Goal: Navigation & Orientation: Find specific page/section

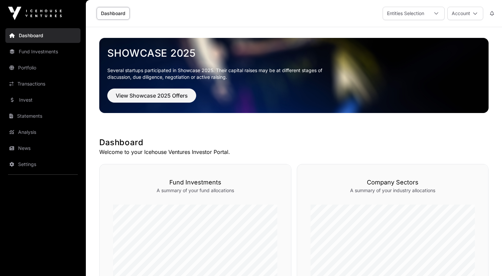
click at [23, 70] on link "Portfolio" at bounding box center [42, 67] width 75 height 15
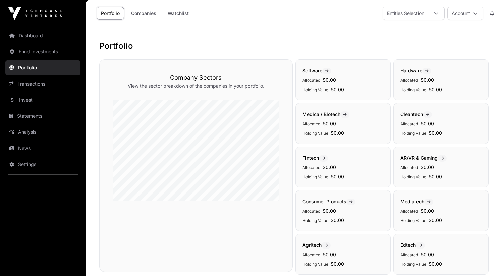
click at [52, 98] on link "Invest" at bounding box center [42, 100] width 75 height 15
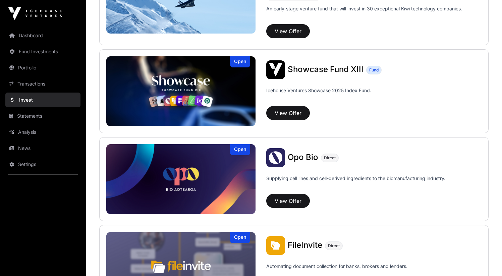
scroll to position [68, 0]
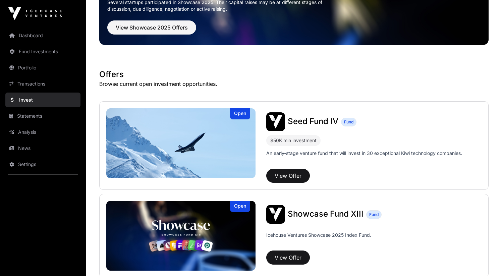
click at [44, 53] on link "Fund Investments" at bounding box center [42, 51] width 75 height 15
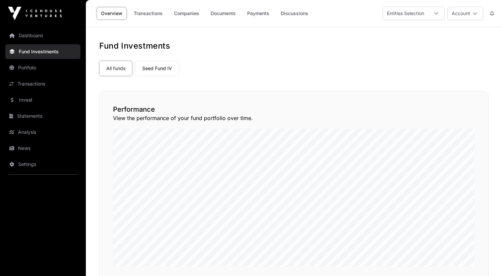
click at [257, 10] on link "Payments" at bounding box center [258, 13] width 31 height 13
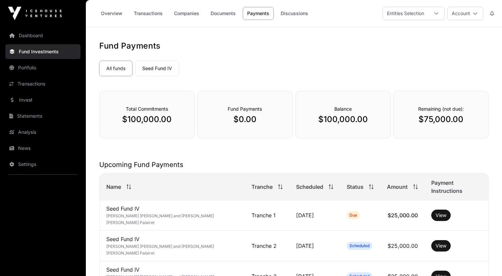
click at [36, 163] on link "Settings" at bounding box center [42, 164] width 75 height 15
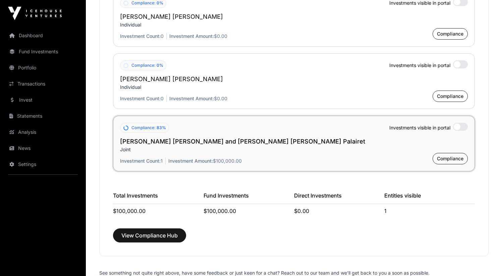
scroll to position [1538, 0]
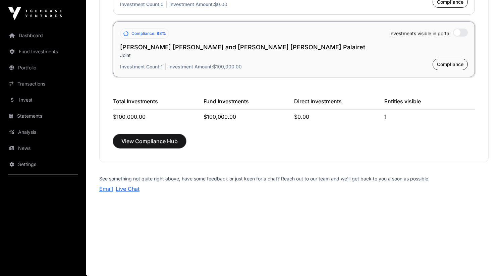
click at [151, 137] on span "View Compliance Hub" at bounding box center [149, 141] width 56 height 8
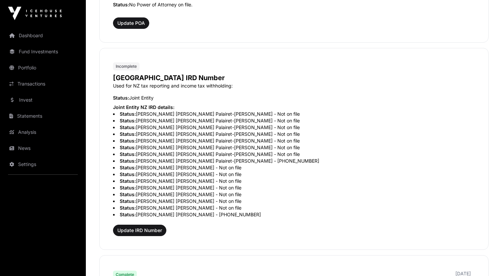
scroll to position [482, 0]
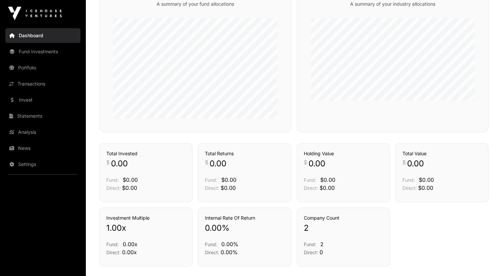
scroll to position [86, 0]
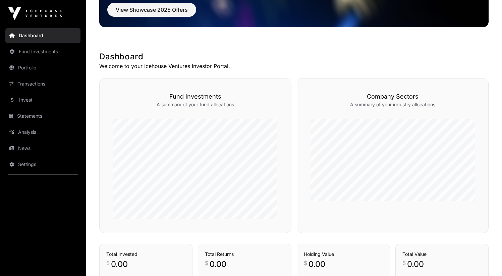
click at [35, 94] on link "Invest" at bounding box center [42, 100] width 75 height 15
click at [47, 150] on link "News" at bounding box center [42, 148] width 75 height 15
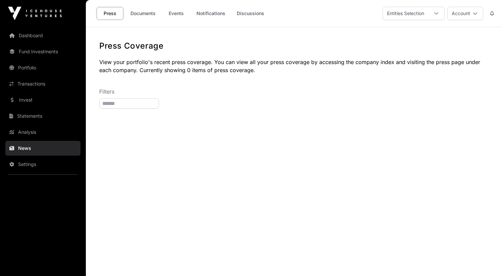
click at [31, 34] on link "Dashboard" at bounding box center [42, 35] width 75 height 15
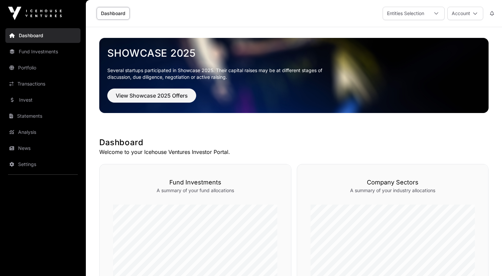
click at [38, 72] on link "Portfolio" at bounding box center [42, 67] width 75 height 15
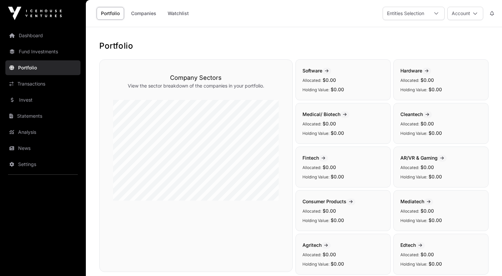
click at [38, 99] on link "Invest" at bounding box center [42, 100] width 75 height 15
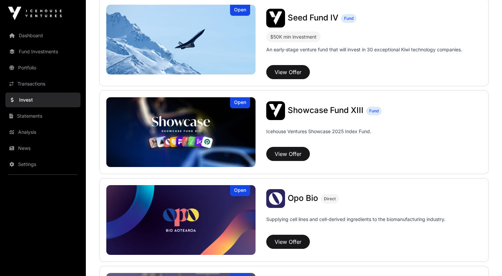
scroll to position [165, 0]
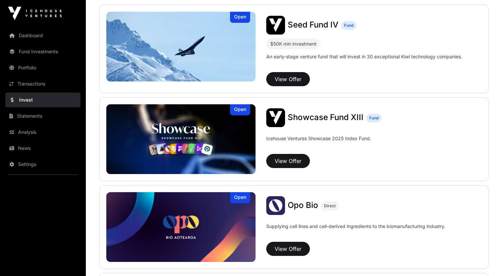
click at [332, 121] on span "Showcase Fund XIII" at bounding box center [326, 117] width 76 height 10
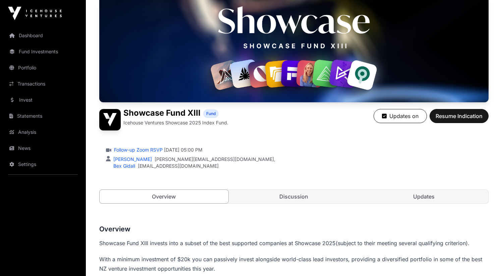
scroll to position [211, 0]
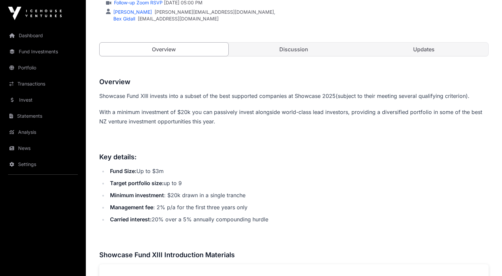
click at [282, 52] on link "Discussion" at bounding box center [294, 49] width 129 height 13
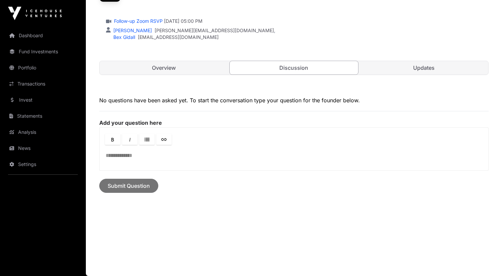
scroll to position [192, 0]
click at [197, 74] on link "Overview" at bounding box center [164, 67] width 129 height 13
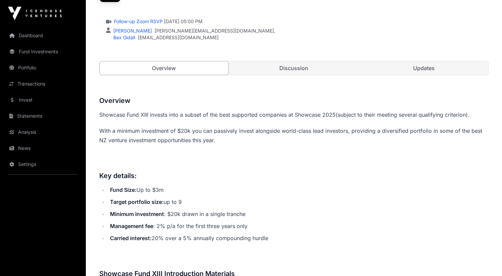
click at [420, 68] on link "Updates" at bounding box center [424, 67] width 129 height 13
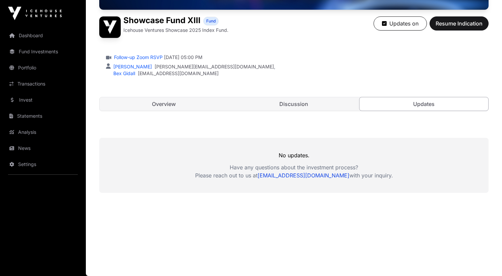
scroll to position [156, 0]
click at [37, 37] on link "Dashboard" at bounding box center [42, 35] width 75 height 15
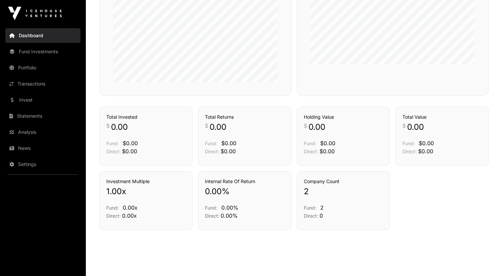
scroll to position [233, 0]
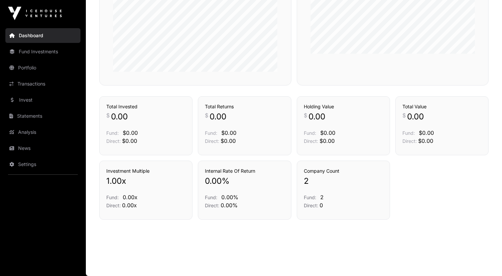
click at [31, 172] on nav "Dashboard Fund Investments Portfolio Transactions Invest Statements Analysis Ne…" at bounding box center [43, 149] width 86 height 244
click at [29, 165] on link "Settings" at bounding box center [42, 164] width 75 height 15
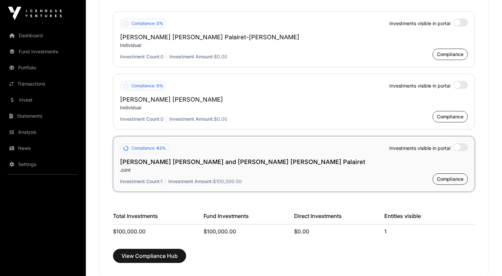
scroll to position [552, 0]
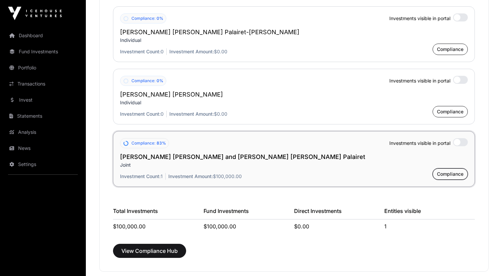
click at [452, 176] on span "Compliance" at bounding box center [450, 174] width 26 height 7
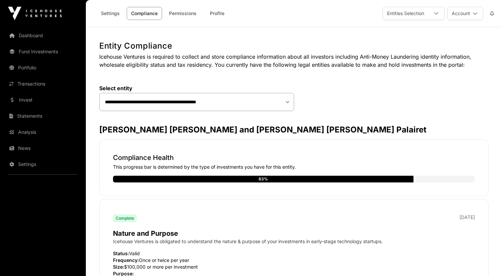
click at [50, 31] on link "Dashboard" at bounding box center [42, 35] width 75 height 15
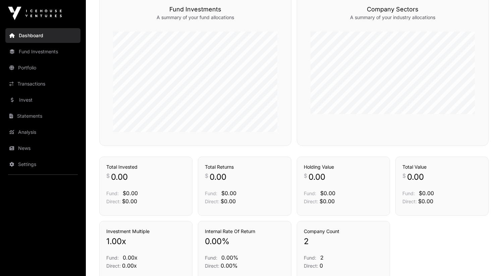
scroll to position [186, 0]
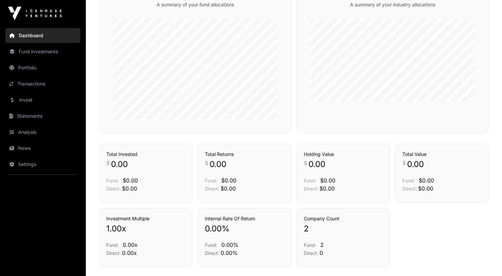
click at [31, 46] on link "Fund Investments" at bounding box center [42, 51] width 75 height 15
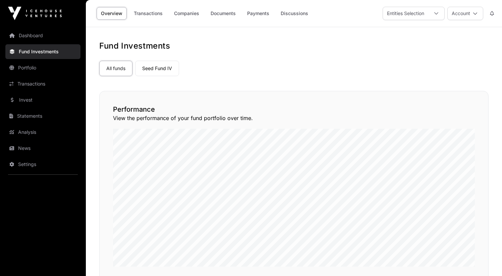
click at [223, 15] on link "Documents" at bounding box center [223, 13] width 34 height 13
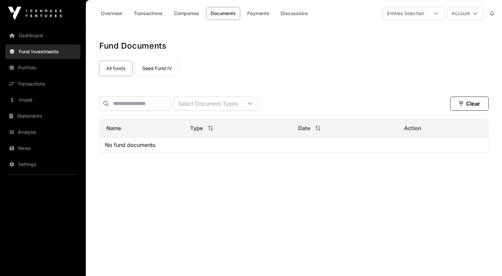
click at [244, 15] on link "Payments" at bounding box center [258, 13] width 31 height 13
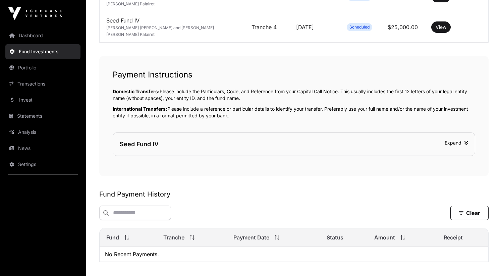
scroll to position [286, 0]
